Goal: Navigation & Orientation: Understand site structure

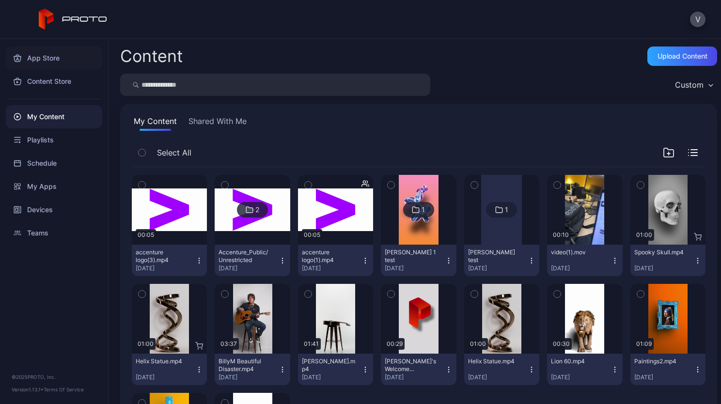
click at [52, 58] on div "App Store" at bounding box center [54, 58] width 96 height 23
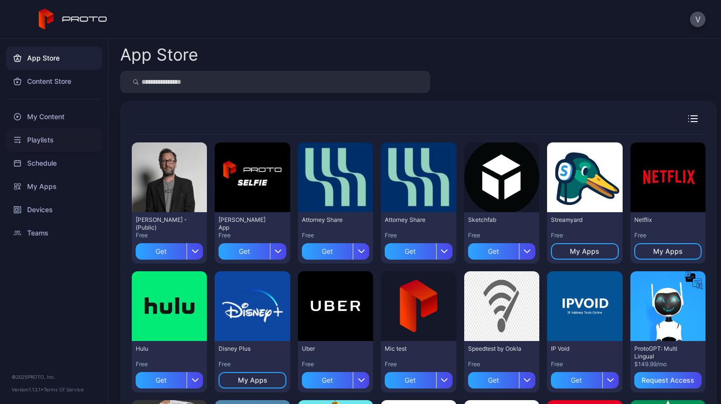
click at [53, 140] on div "Playlists" at bounding box center [54, 139] width 96 height 23
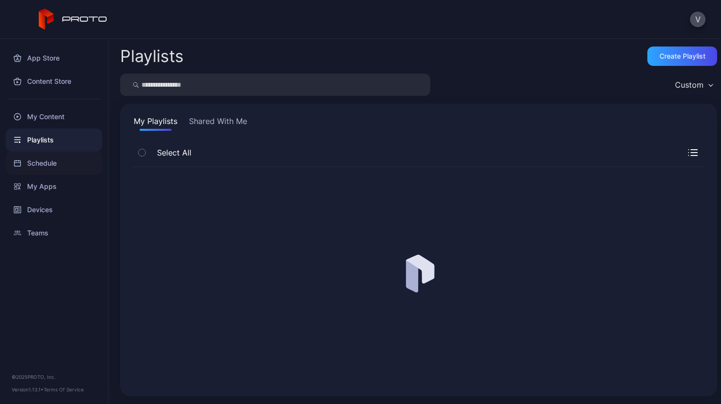
click at [46, 161] on div "Schedule" at bounding box center [54, 163] width 96 height 23
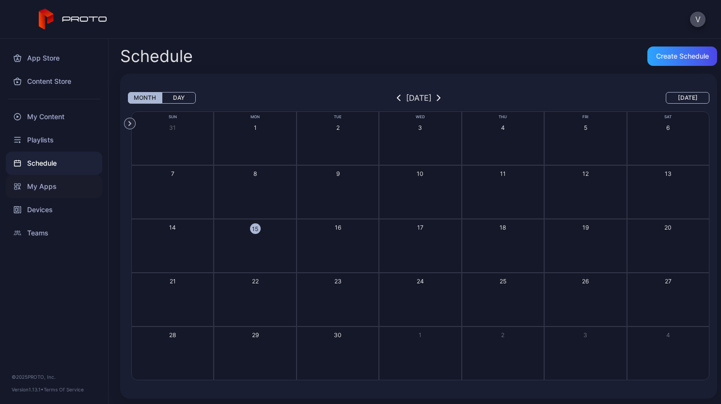
click at [30, 188] on div "My Apps" at bounding box center [54, 186] width 96 height 23
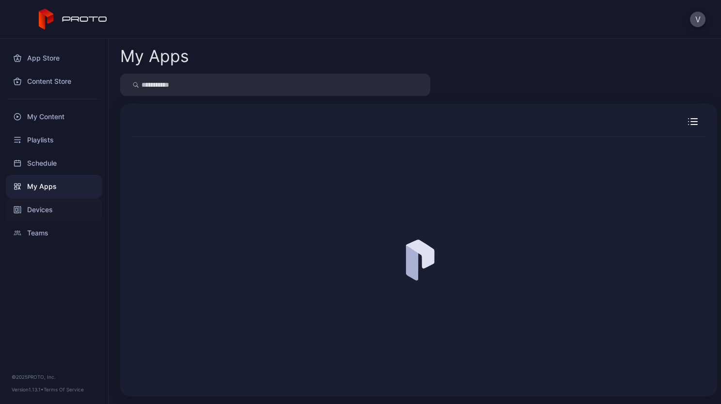
click at [36, 211] on div "Devices" at bounding box center [54, 209] width 96 height 23
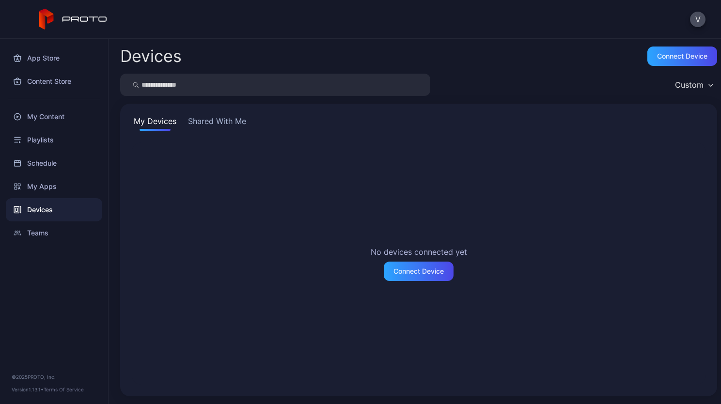
click at [198, 126] on button "Shared With Me" at bounding box center [217, 123] width 62 height 16
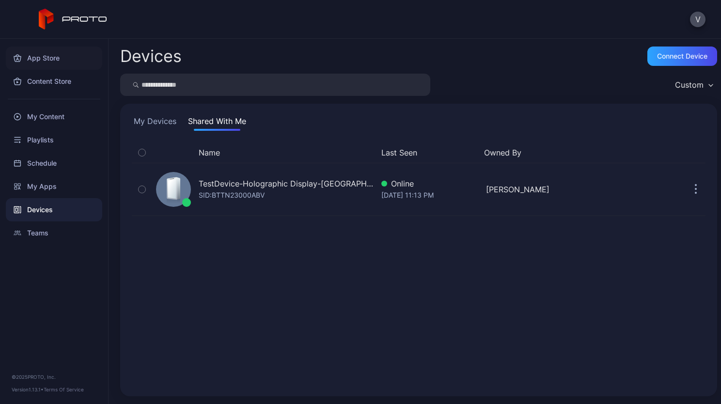
click at [52, 55] on div "App Store" at bounding box center [54, 58] width 96 height 23
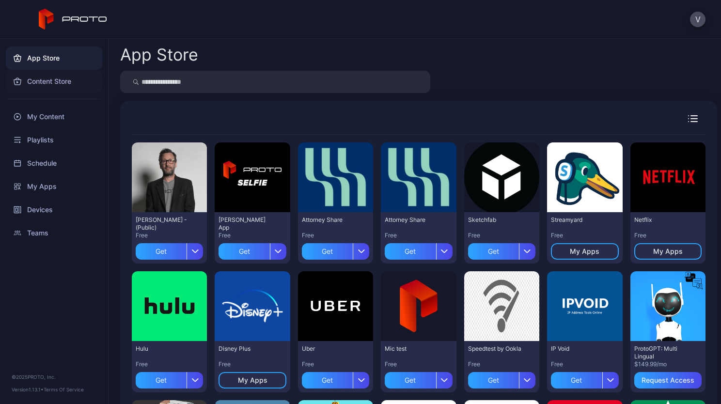
click at [31, 91] on div "Content Store" at bounding box center [54, 81] width 96 height 23
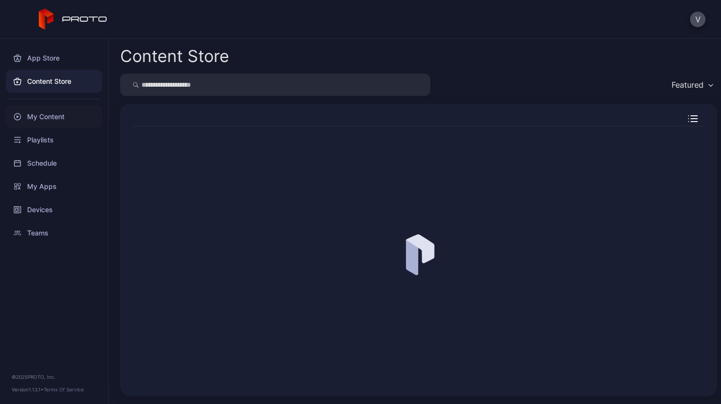
click at [43, 119] on div "My Content" at bounding box center [54, 116] width 96 height 23
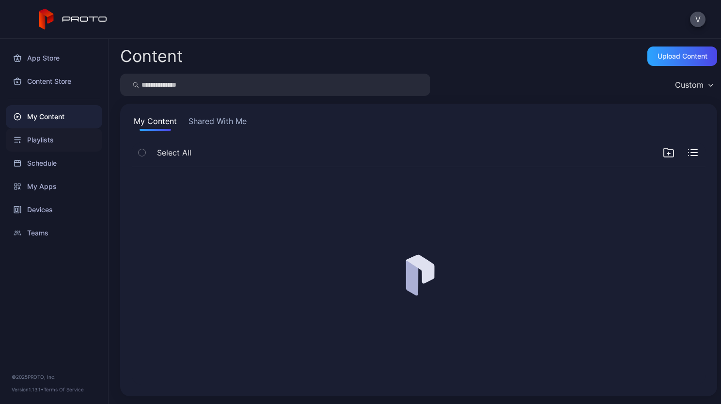
click at [47, 141] on div "Playlists" at bounding box center [54, 139] width 96 height 23
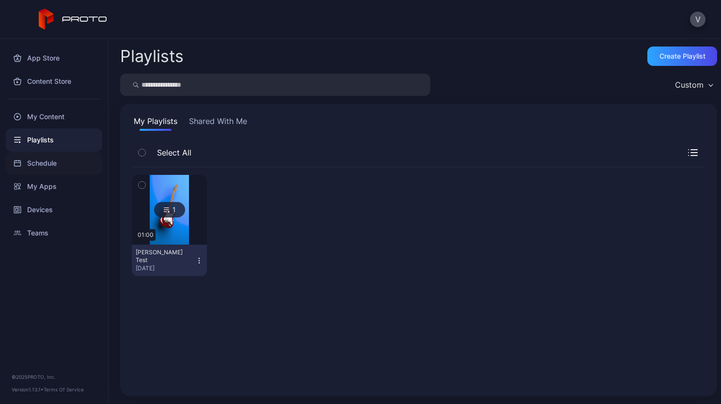
click at [46, 161] on div "Schedule" at bounding box center [54, 163] width 96 height 23
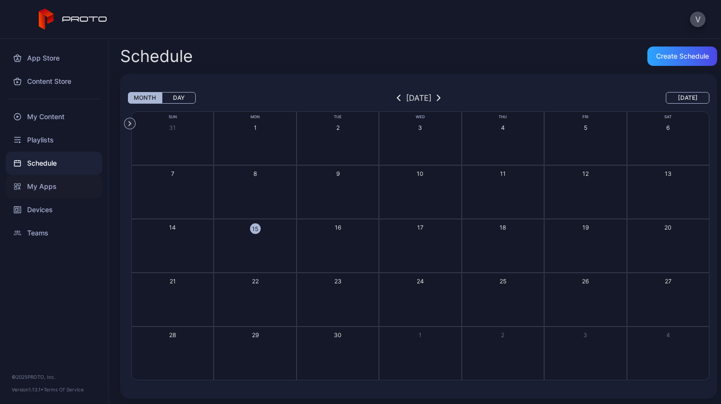
click at [47, 187] on div "My Apps" at bounding box center [54, 186] width 96 height 23
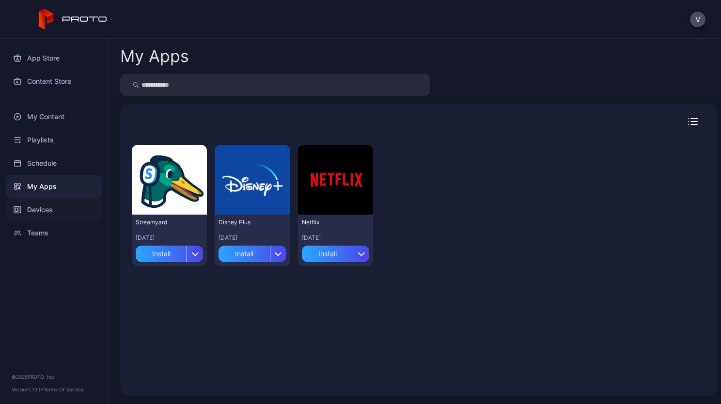
click at [48, 211] on div "Devices" at bounding box center [54, 209] width 96 height 23
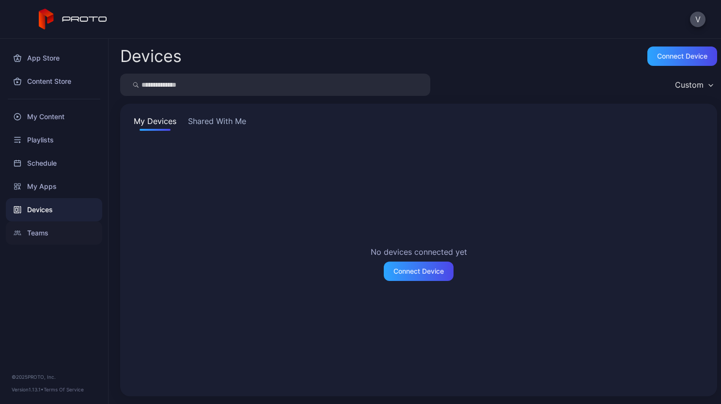
click at [48, 232] on div "Teams" at bounding box center [54, 232] width 96 height 23
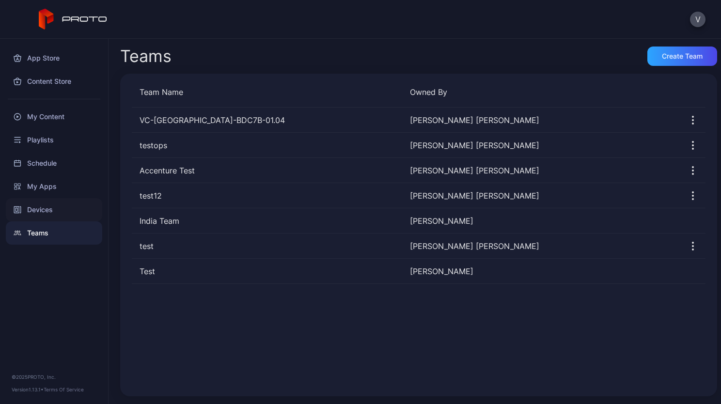
click at [47, 216] on div "Devices" at bounding box center [54, 209] width 96 height 23
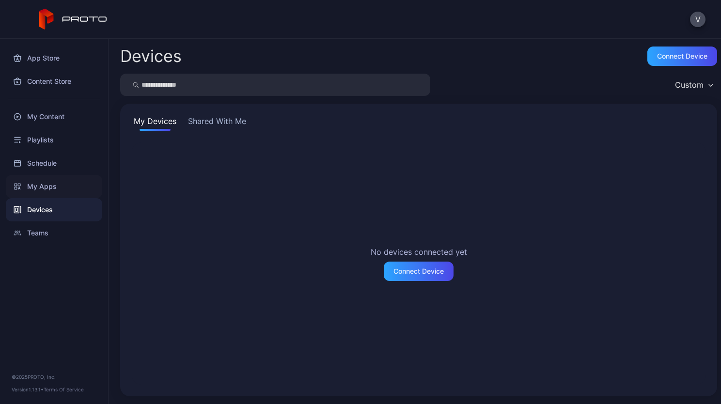
click at [48, 189] on div "My Apps" at bounding box center [54, 186] width 96 height 23
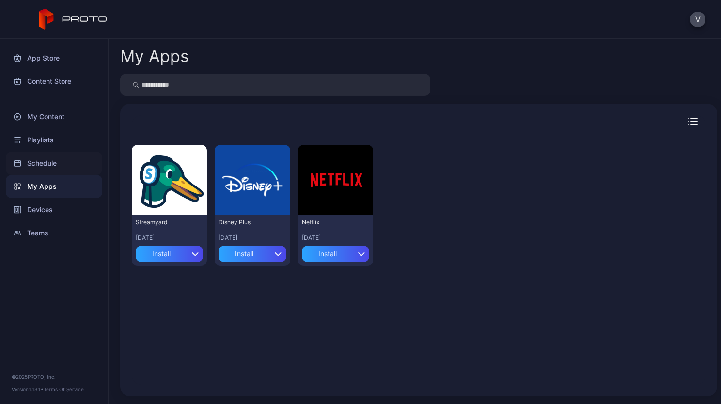
click at [59, 163] on div "Schedule" at bounding box center [54, 163] width 96 height 23
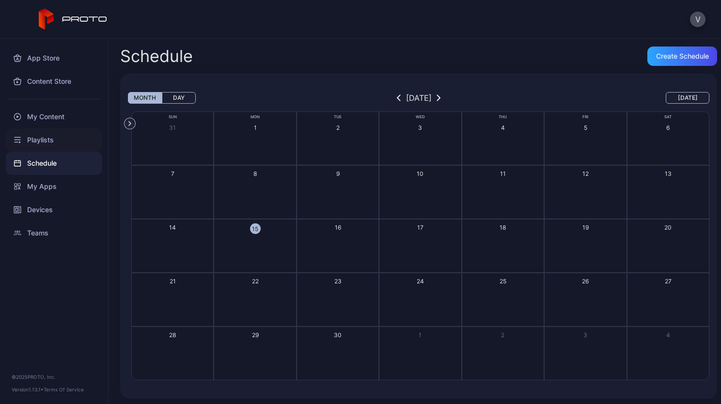
click at [51, 133] on div "Playlists" at bounding box center [54, 139] width 96 height 23
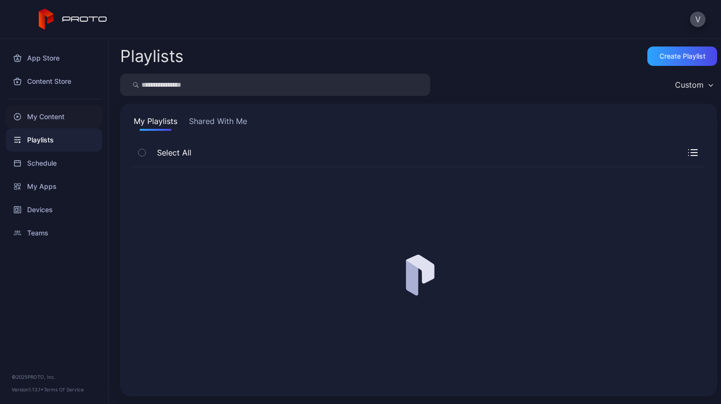
click at [46, 113] on div "My Content" at bounding box center [54, 116] width 96 height 23
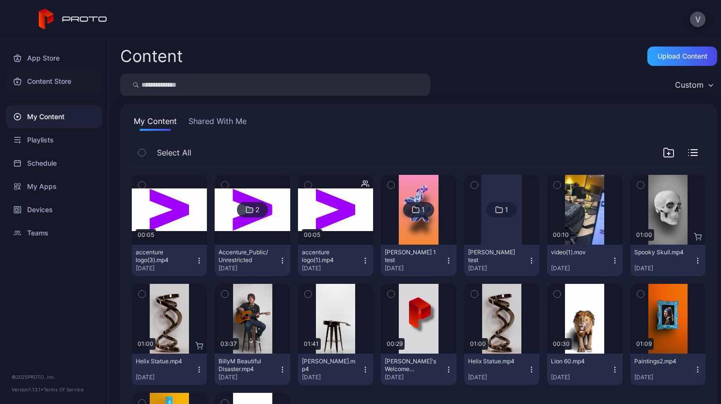
click at [54, 91] on div "Content Store" at bounding box center [54, 81] width 96 height 23
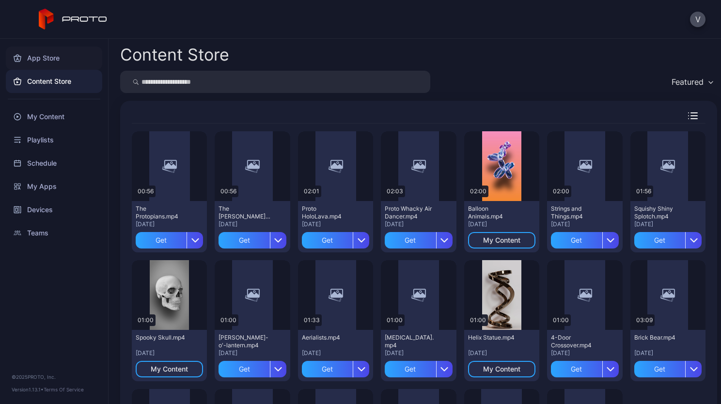
click at [47, 61] on div "App Store" at bounding box center [54, 58] width 96 height 23
